Goal: Task Accomplishment & Management: Use online tool/utility

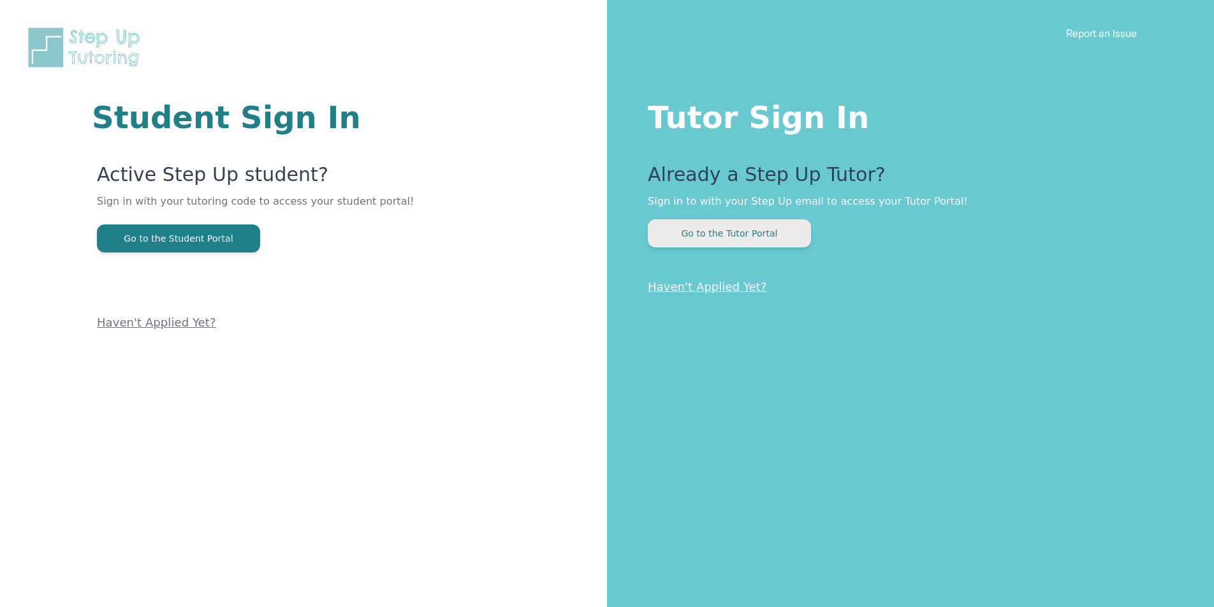
click at [755, 231] on button "Go to the Tutor Portal" at bounding box center [729, 233] width 163 height 28
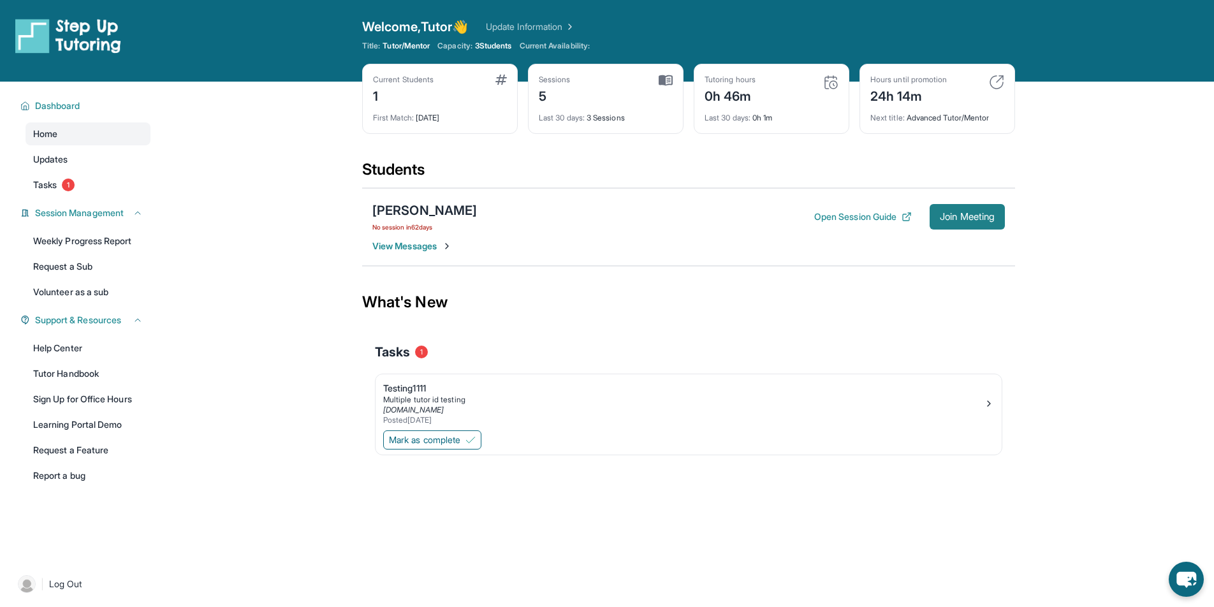
click at [986, 219] on span "Join Meeting" at bounding box center [967, 217] width 55 height 8
click at [980, 219] on span "Join Meeting" at bounding box center [967, 217] width 55 height 8
